Goal: Find specific page/section: Find specific page/section

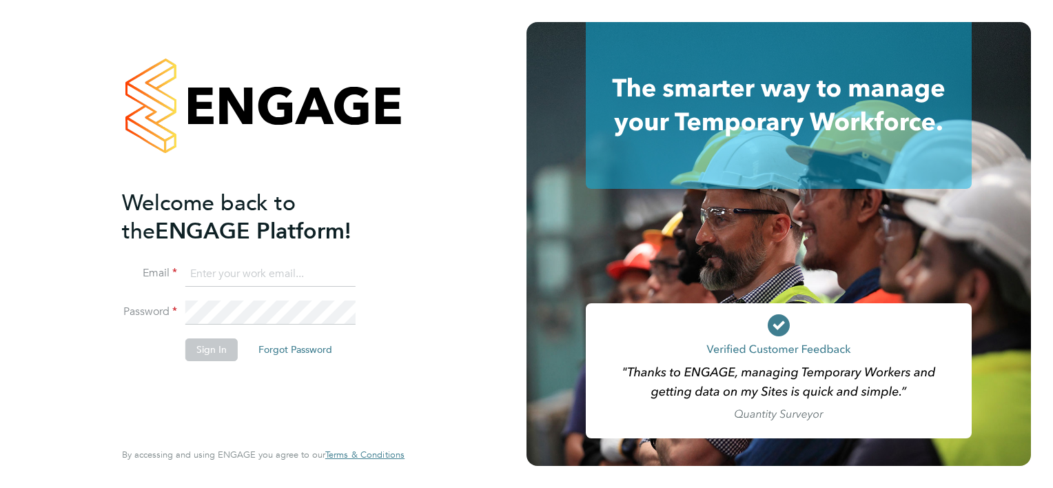
type input "[PERSON_NAME][EMAIL_ADDRESS][PERSON_NAME][DOMAIN_NAME]"
click at [217, 356] on button "Sign In" at bounding box center [211, 349] width 52 height 22
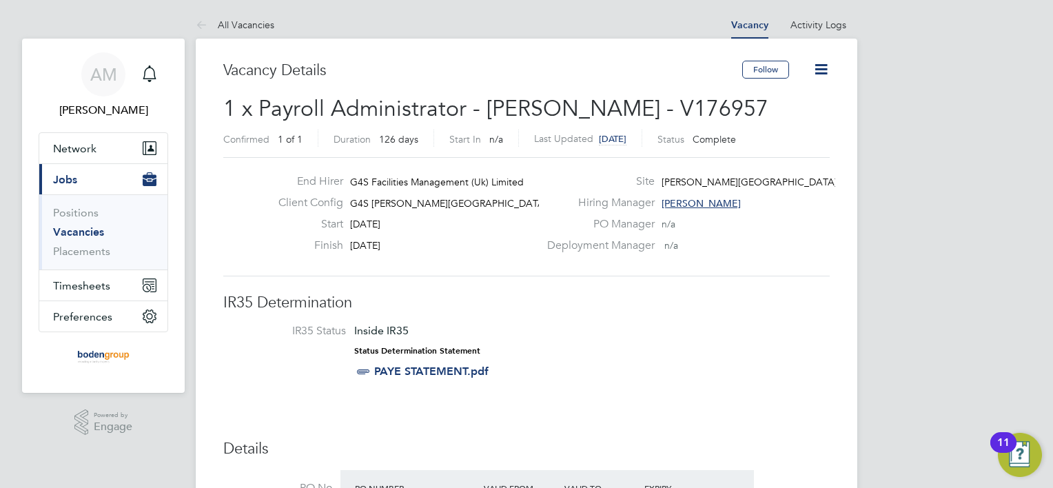
click at [63, 232] on link "Vacancies" at bounding box center [78, 231] width 51 height 13
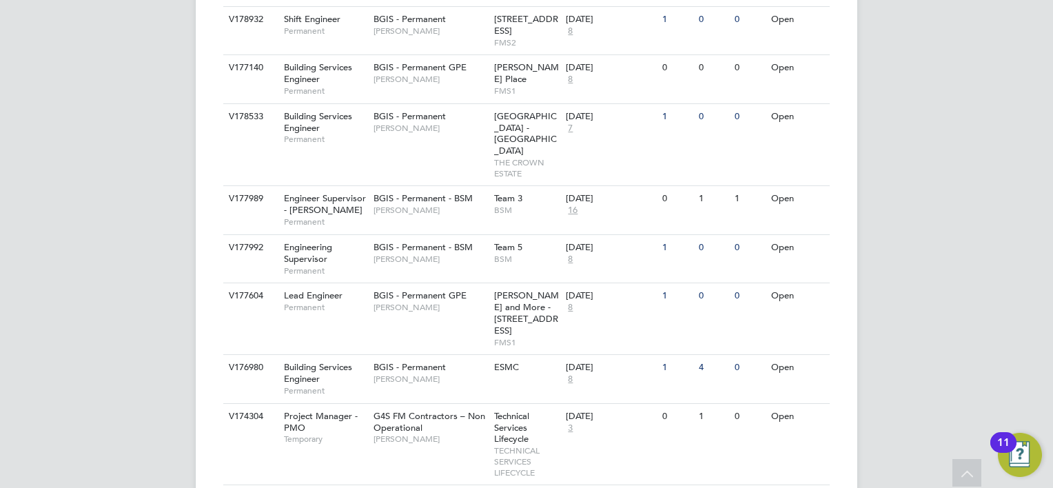
scroll to position [770, 0]
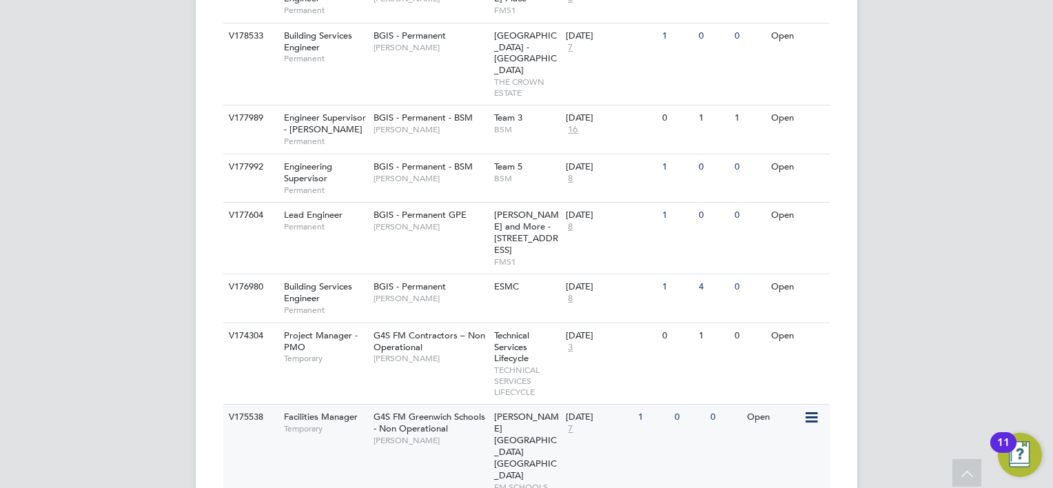
click at [311, 411] on span "Facilities Manager" at bounding box center [321, 417] width 74 height 12
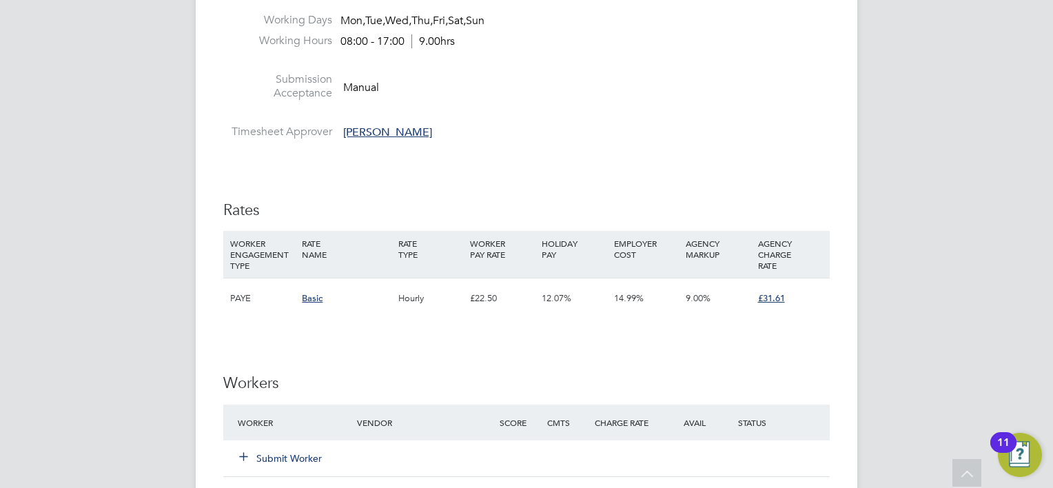
scroll to position [1861, 0]
